Goal: Find specific page/section: Find specific page/section

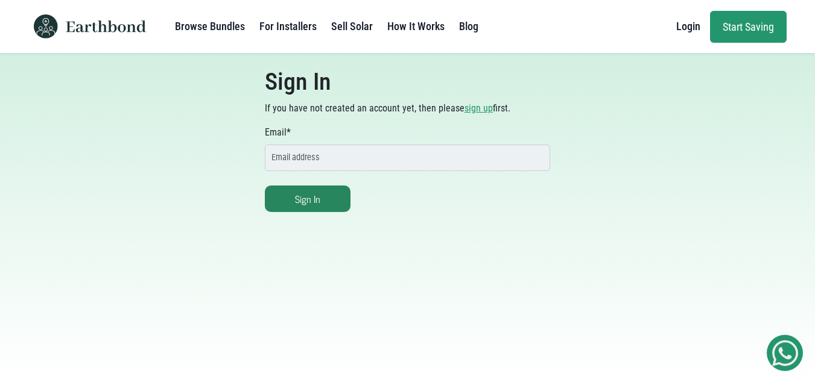
type input "[PERSON_NAME][EMAIL_ADDRESS][DOMAIN_NAME]"
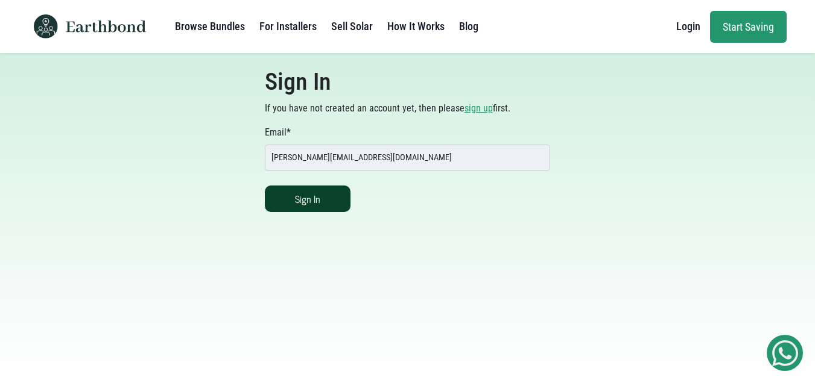
click at [286, 189] on button "Sign In" at bounding box center [308, 199] width 86 height 27
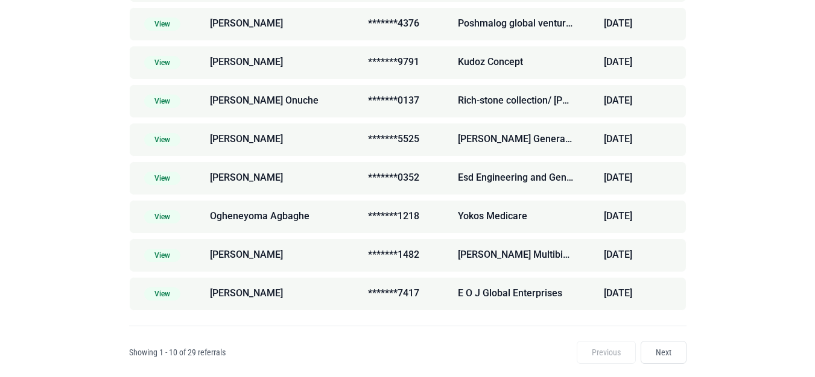
scroll to position [535, 0]
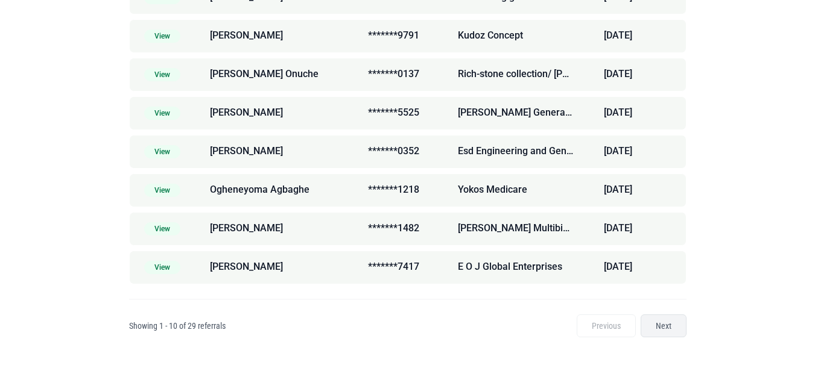
click at [656, 323] on link "Next" at bounding box center [663, 326] width 46 height 23
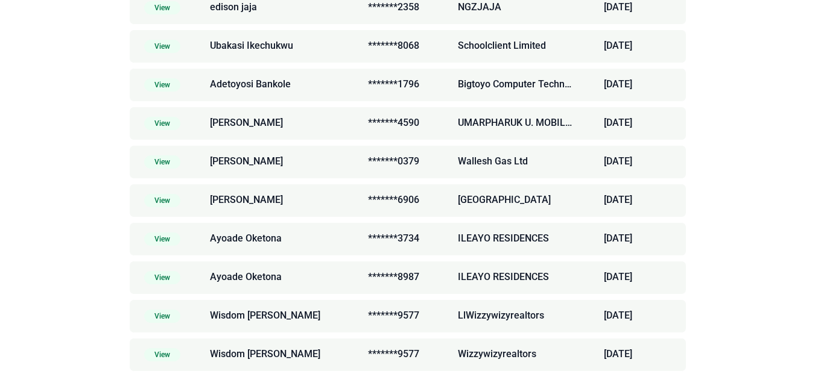
scroll to position [535, 0]
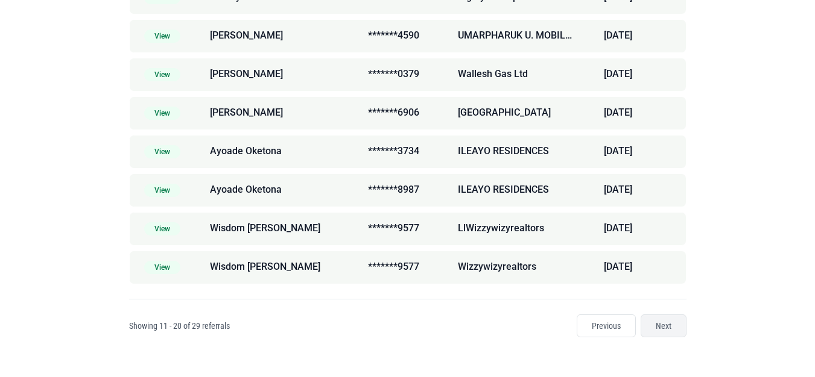
click at [668, 330] on link "Next" at bounding box center [663, 326] width 46 height 23
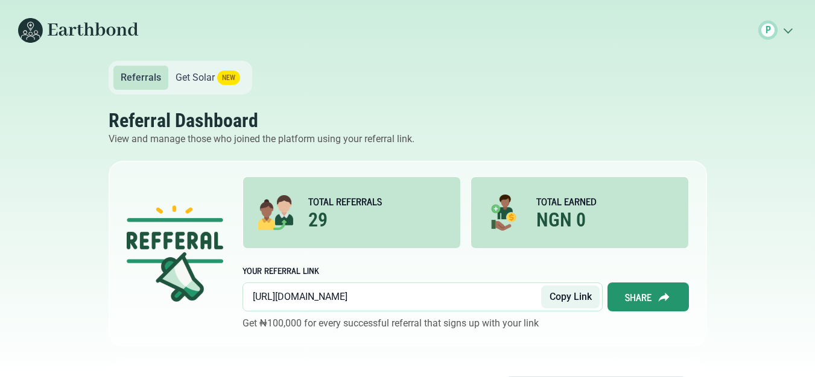
scroll to position [496, 0]
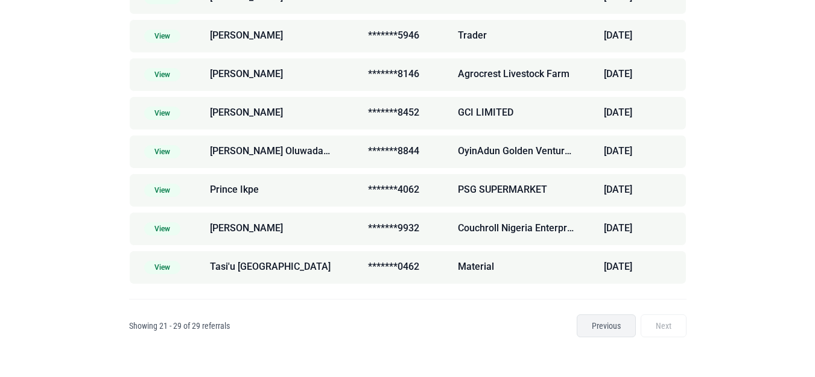
click at [620, 331] on link "Previous" at bounding box center [605, 326] width 59 height 23
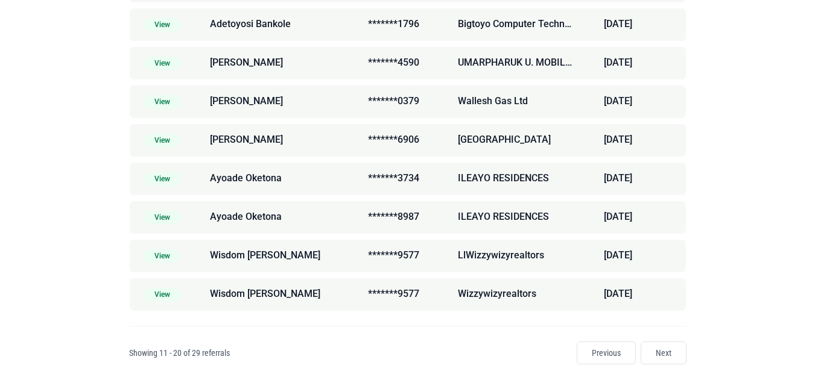
scroll to position [535, 0]
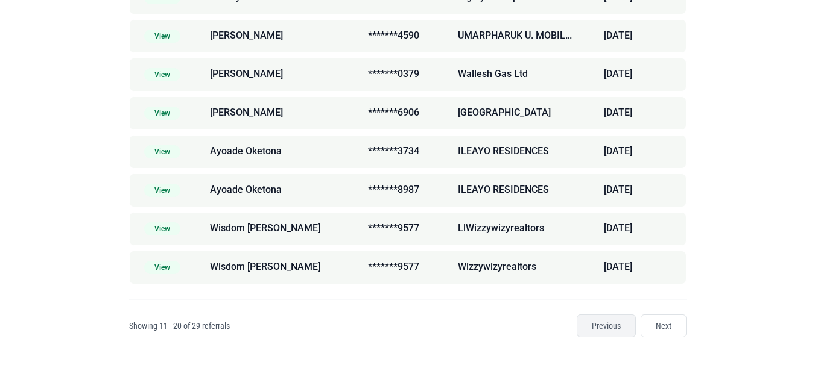
click at [607, 327] on link "Previous" at bounding box center [605, 326] width 59 height 23
